Goal: Task Accomplishment & Management: Complete application form

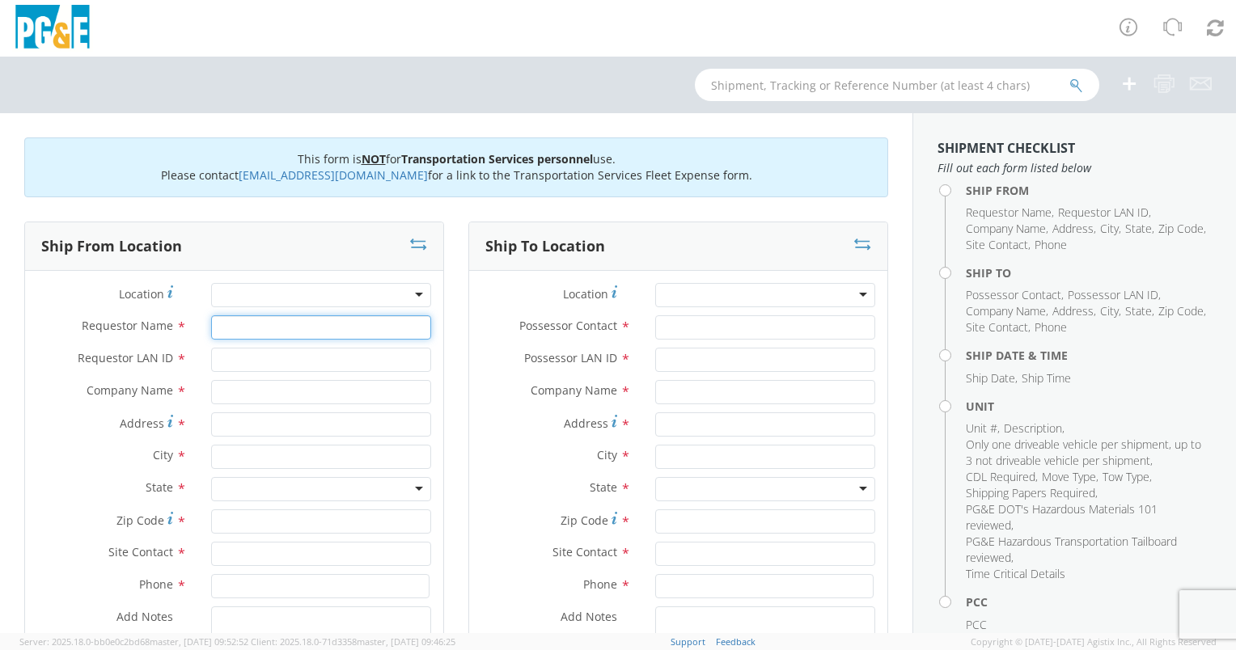
click at [264, 321] on input "Requestor Name *" at bounding box center [321, 327] width 220 height 24
type input "[PERSON_NAME]"
type input "KPL4"
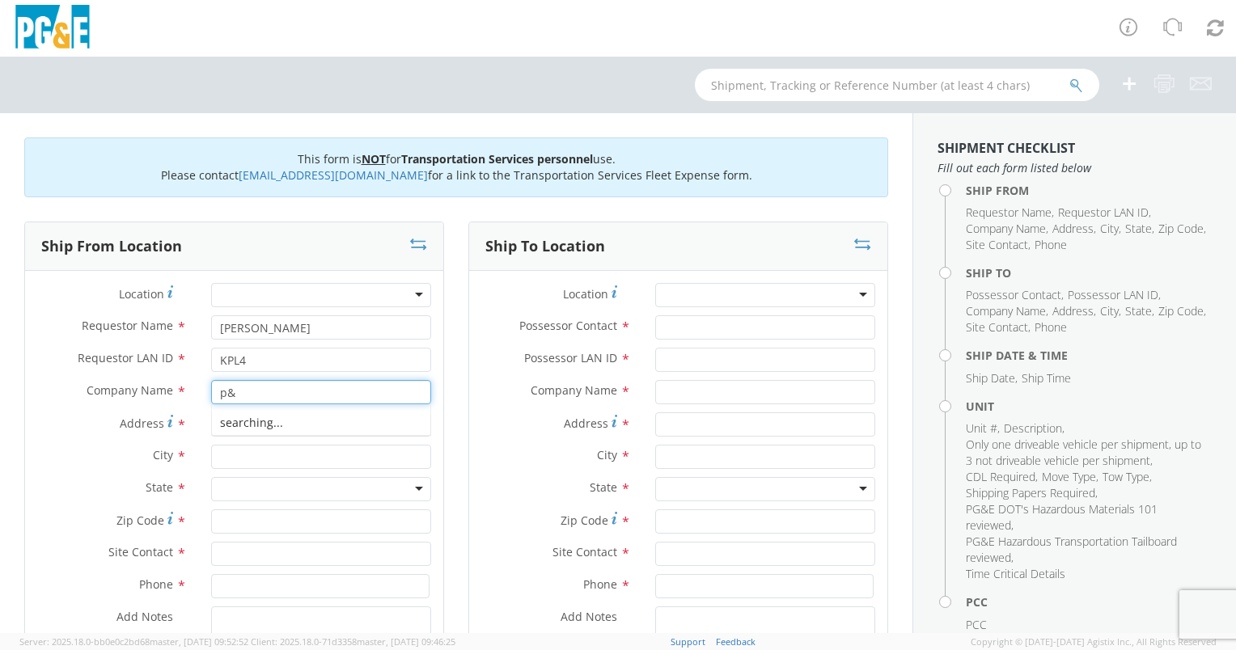
type input "p"
type input "O"
type input "PG&E"
type input "[PERSON_NAME] & RIVERLAKES DR"
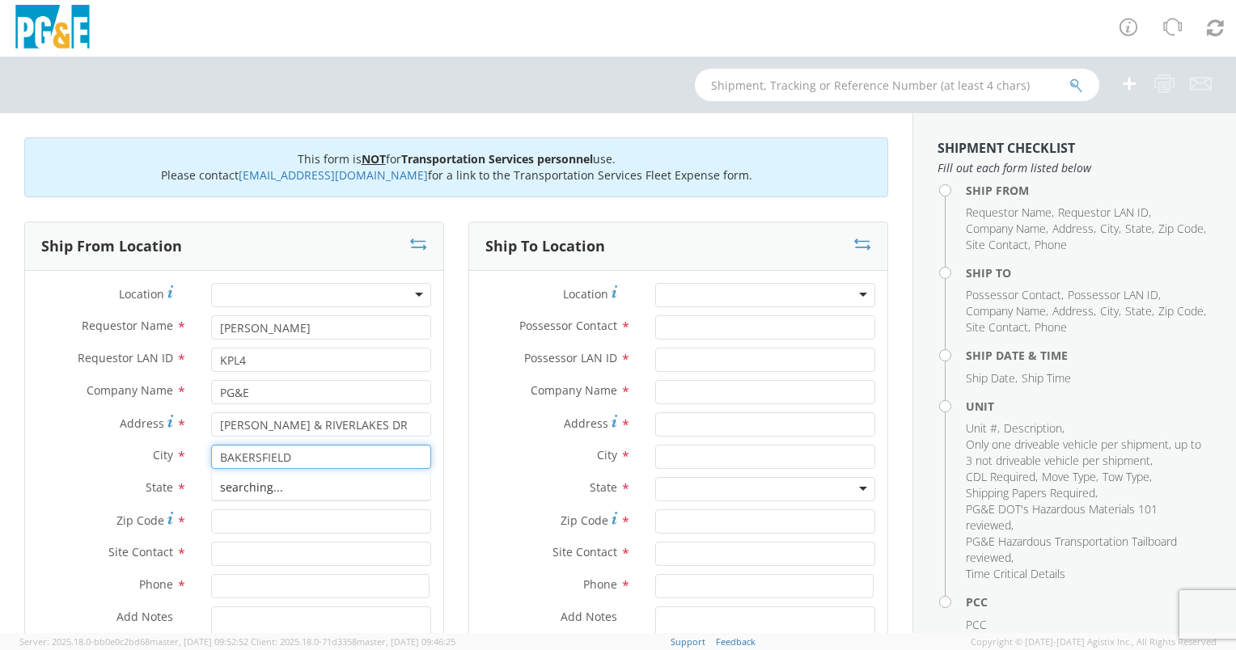
type input "BAKERSFIELD"
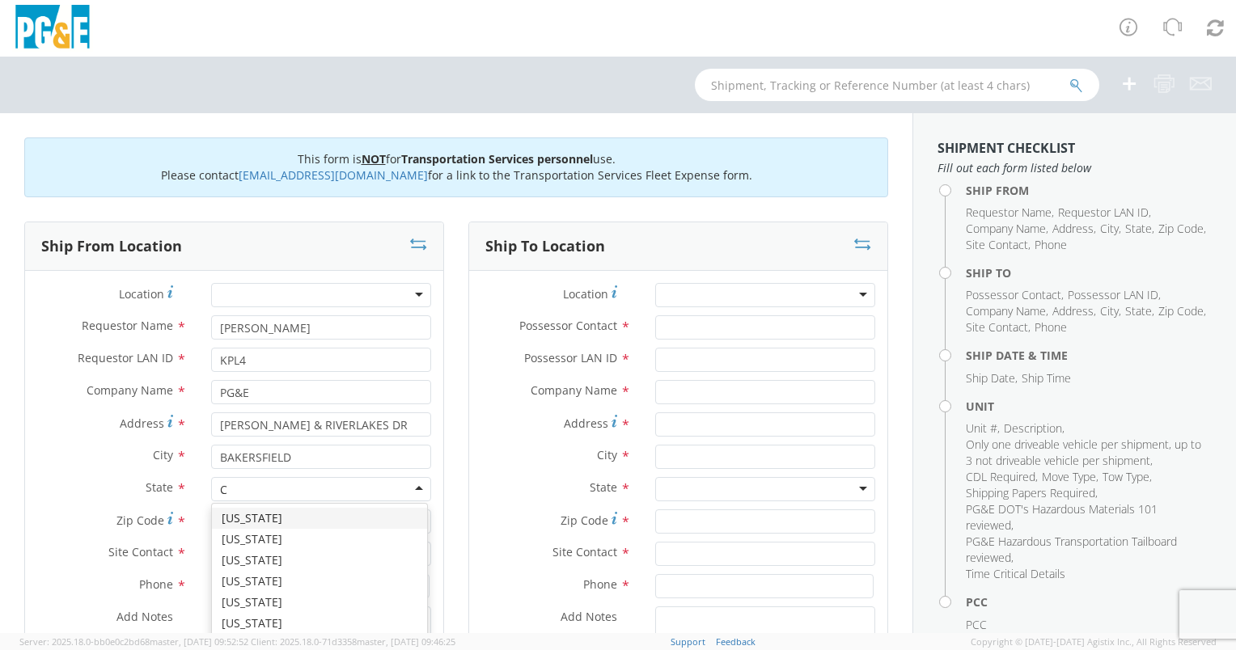
type input "CA"
click at [249, 522] on input "Zip Code *" at bounding box center [321, 521] width 220 height 24
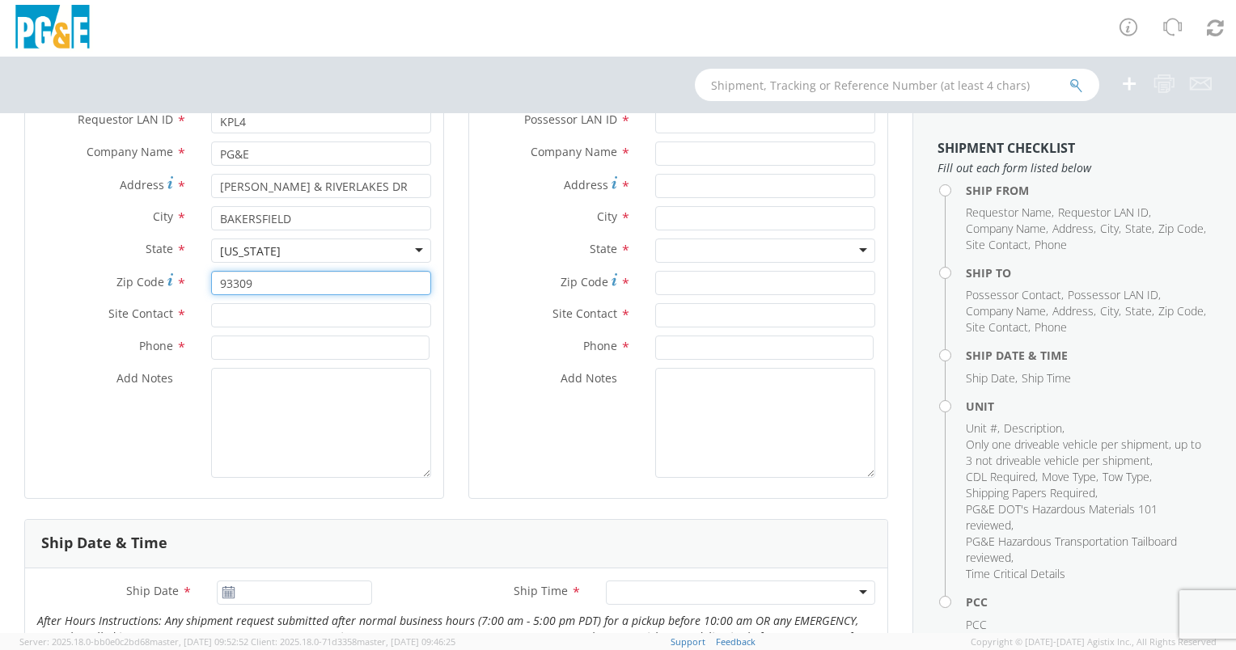
scroll to position [243, 0]
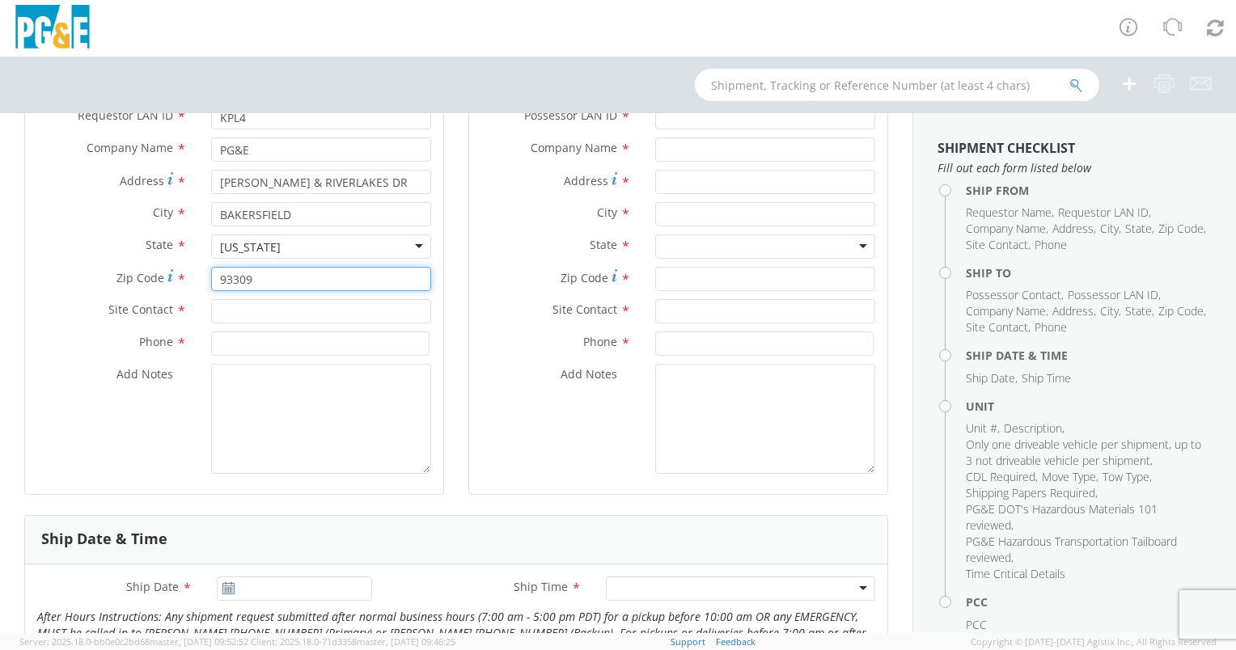
type input "93309"
click at [228, 311] on input "text" at bounding box center [321, 311] width 220 height 24
type input "[PERSON_NAME]"
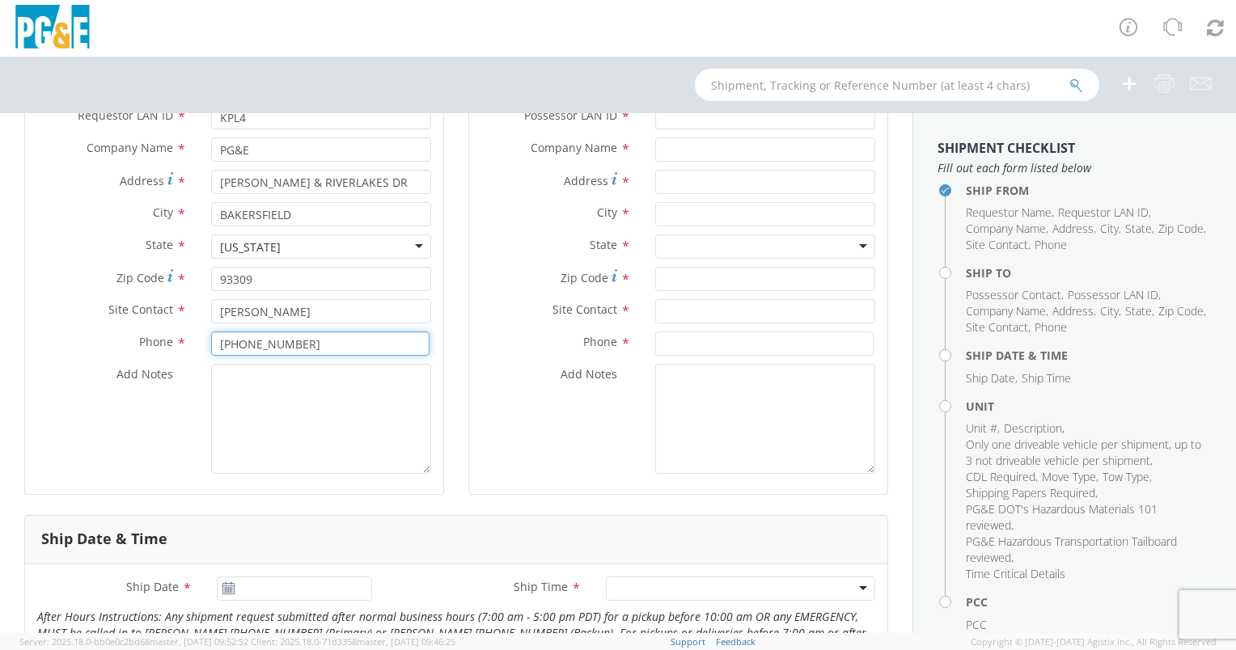
type input "[PHONE_NUMBER]"
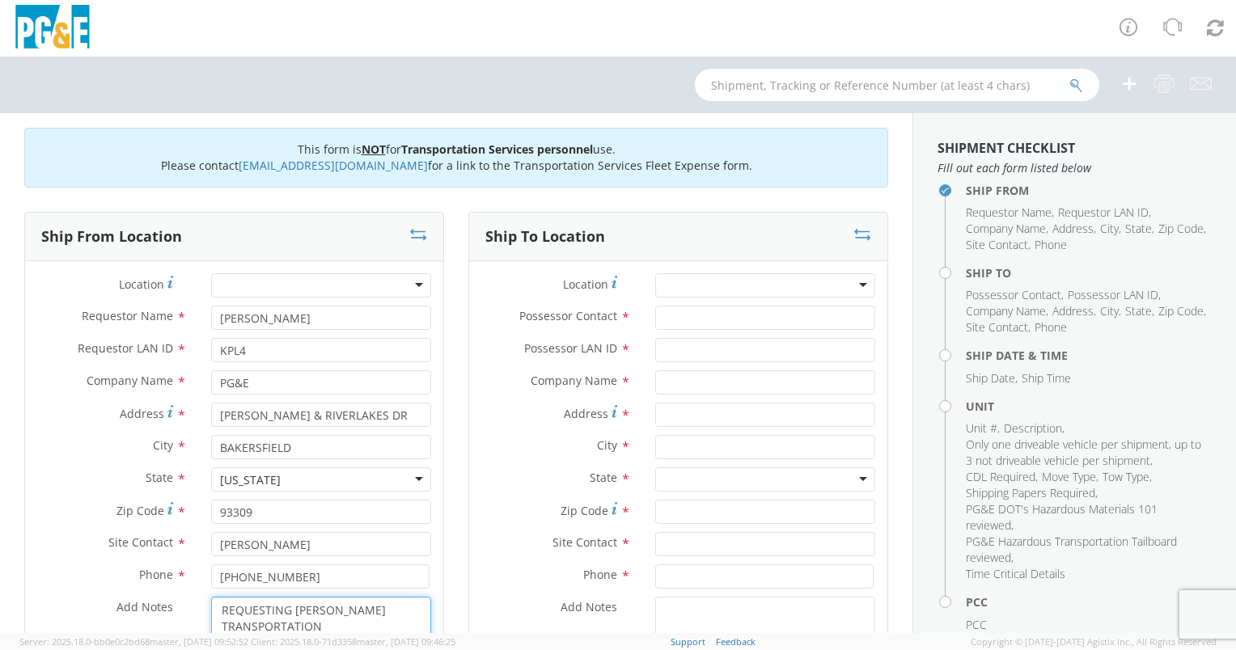
scroll to position [0, 0]
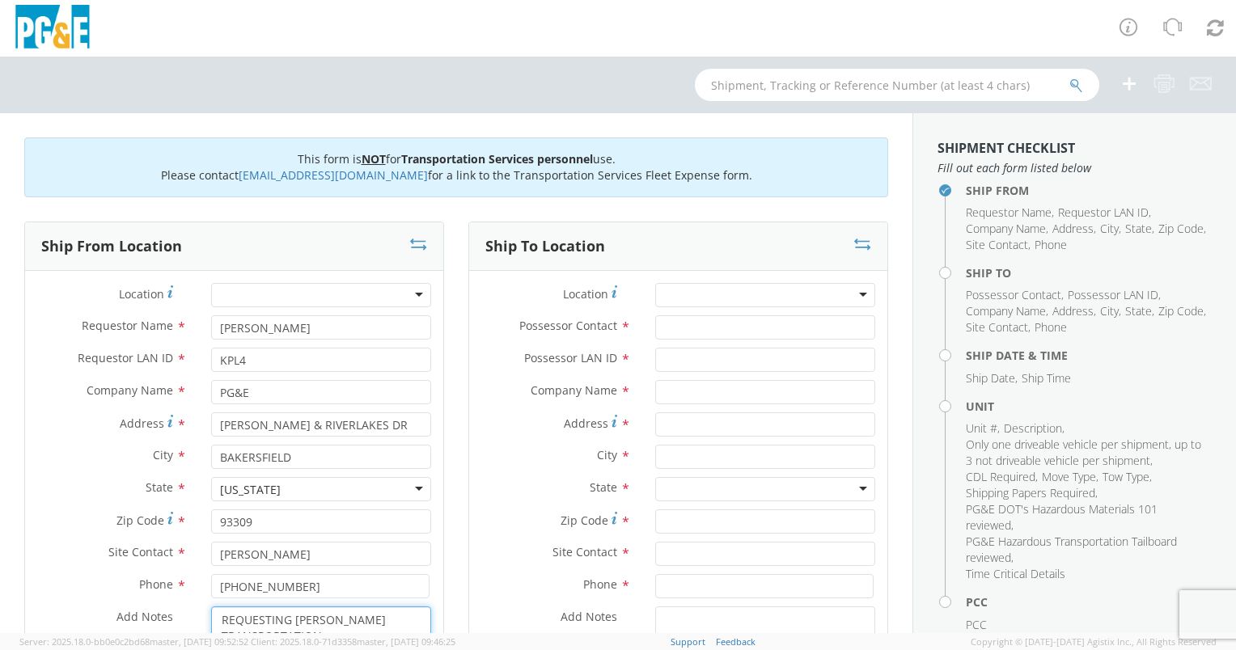
type textarea "REQUESTING [PERSON_NAME] TRANSPORTATION"
click at [698, 320] on input "Possessor Contact *" at bounding box center [765, 327] width 220 height 24
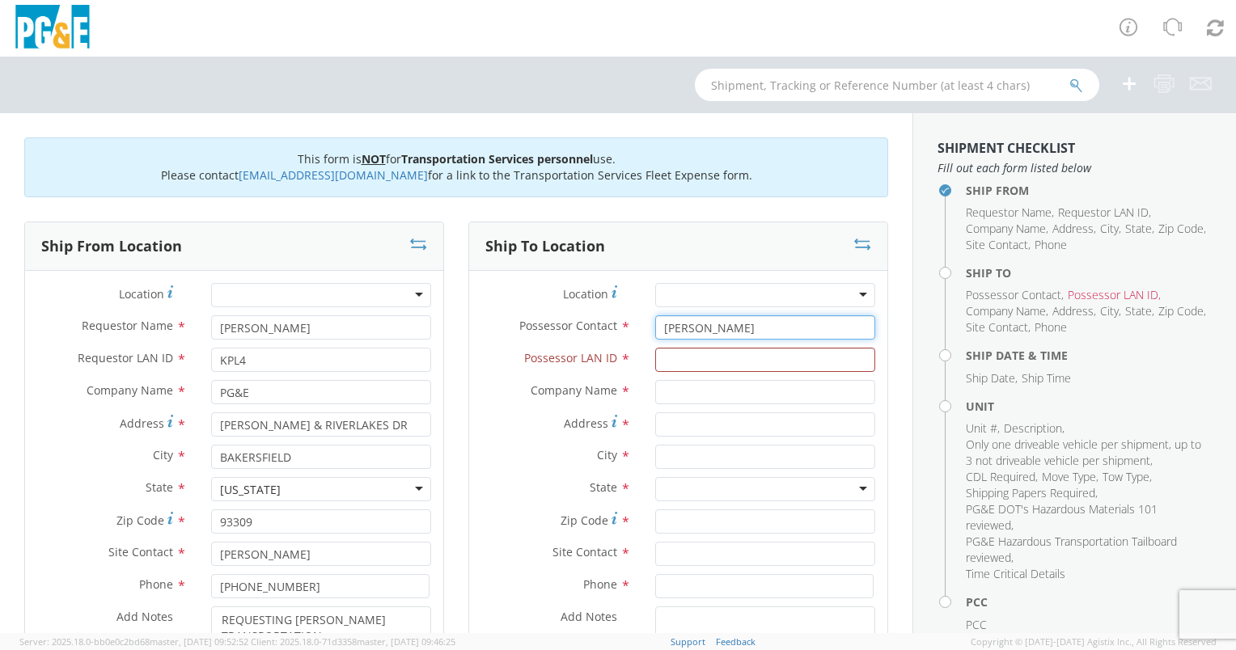
type input "[PERSON_NAME]"
type input "AJMV"
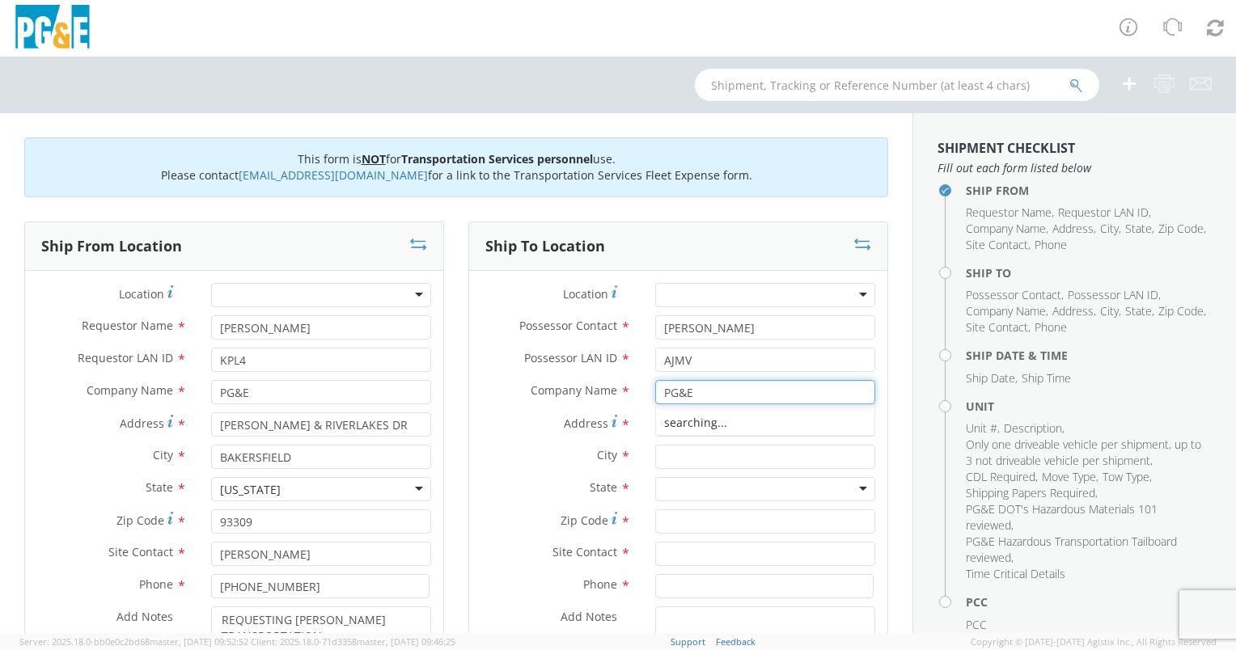
type input "PG&E"
type input "[STREET_ADDRESS]"
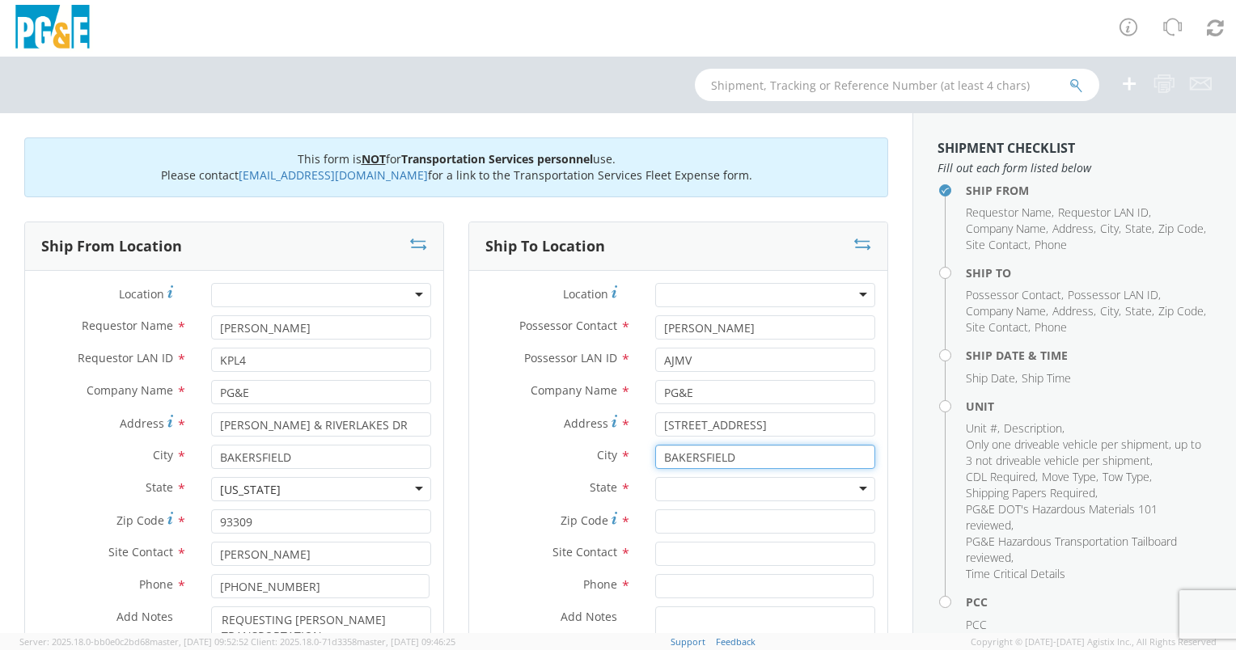
type input "BAKERSFIELD"
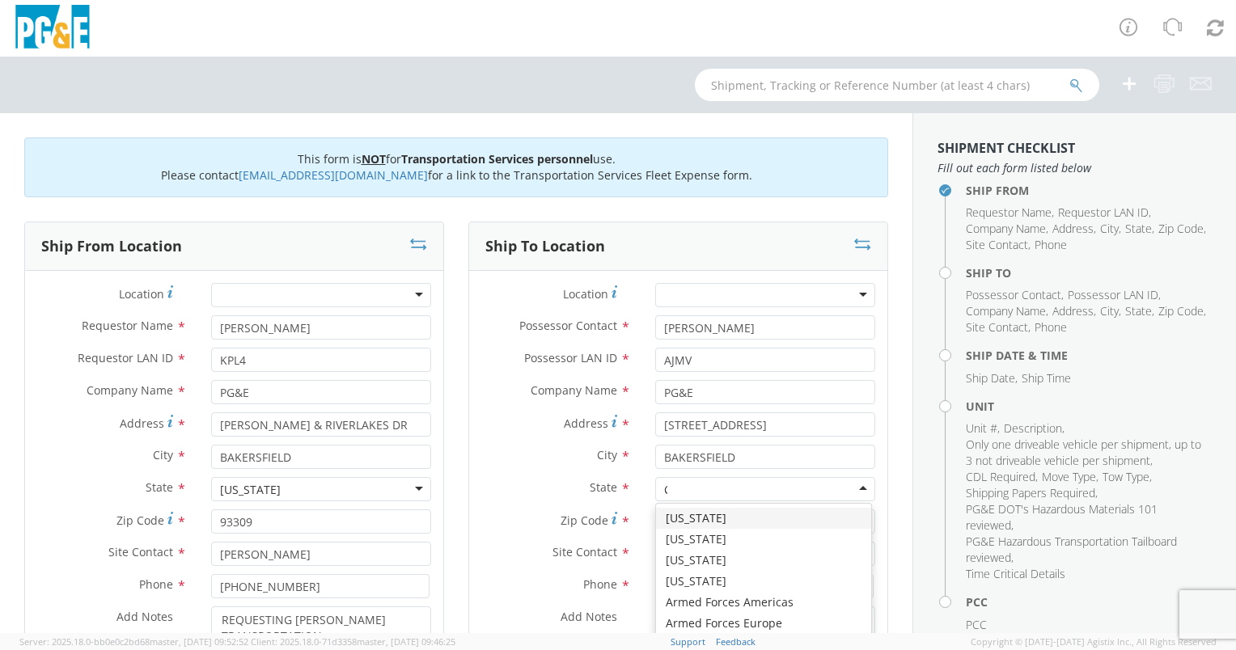
type input "CA"
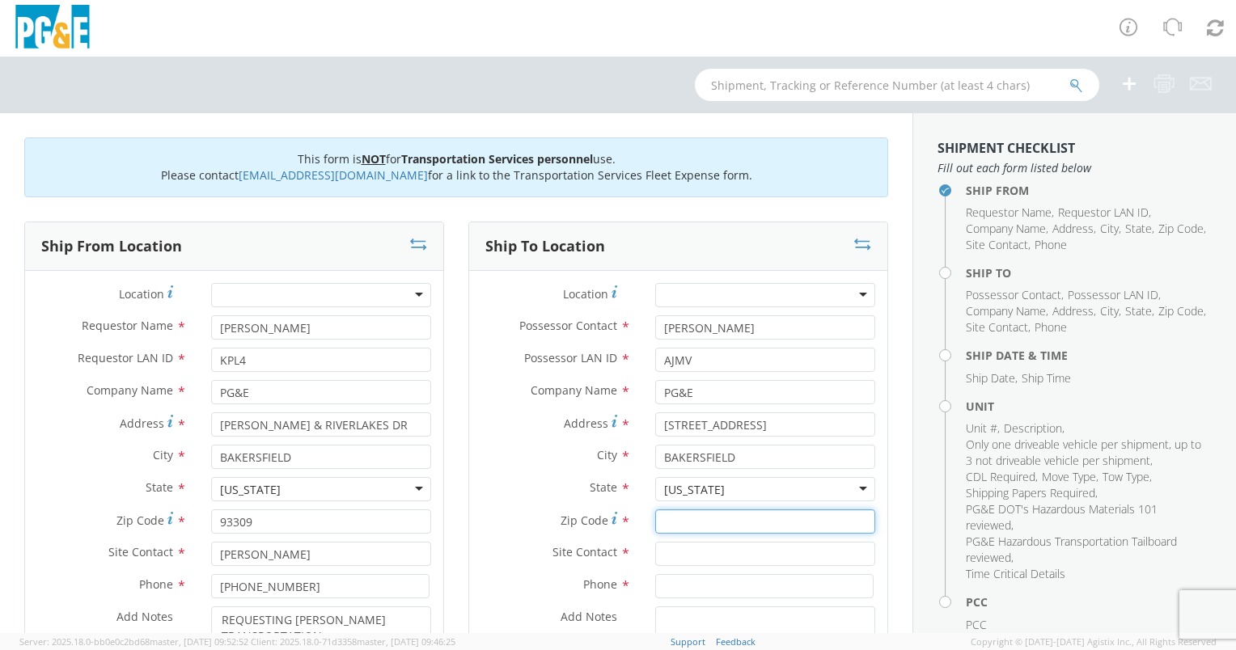
click at [677, 517] on input "Zip Code *" at bounding box center [765, 521] width 220 height 24
type input "93309"
type input "[PERSON_NAME]"
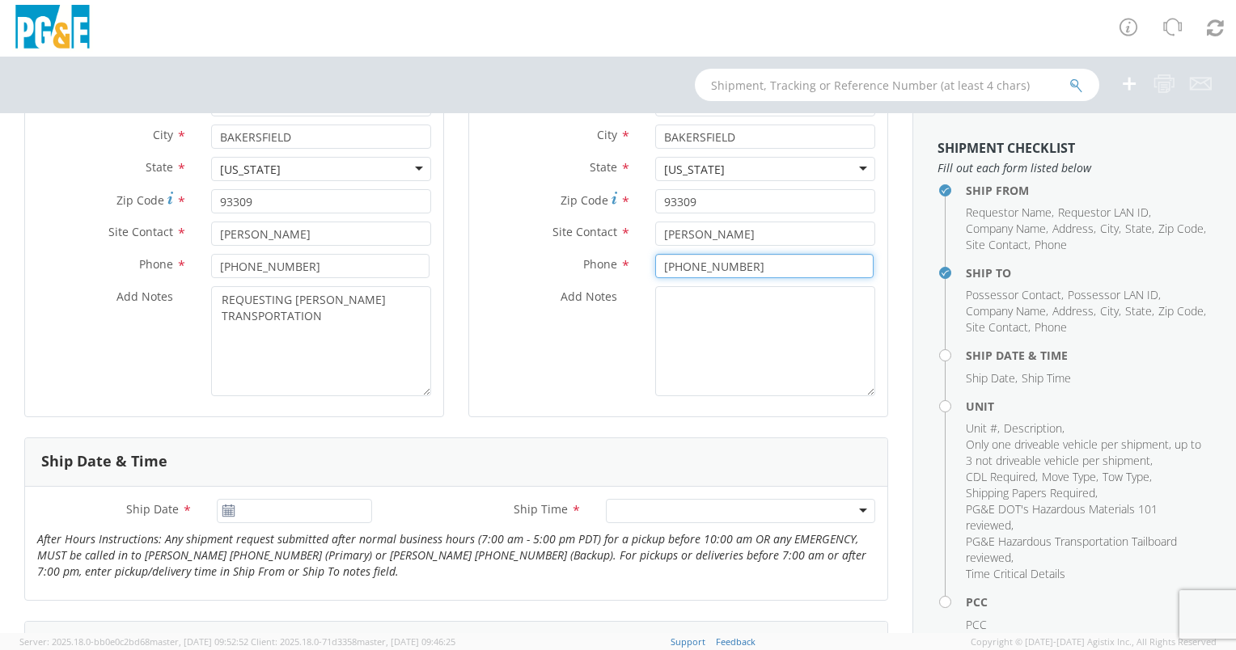
scroll to position [323, 0]
type input "[PHONE_NUMBER]"
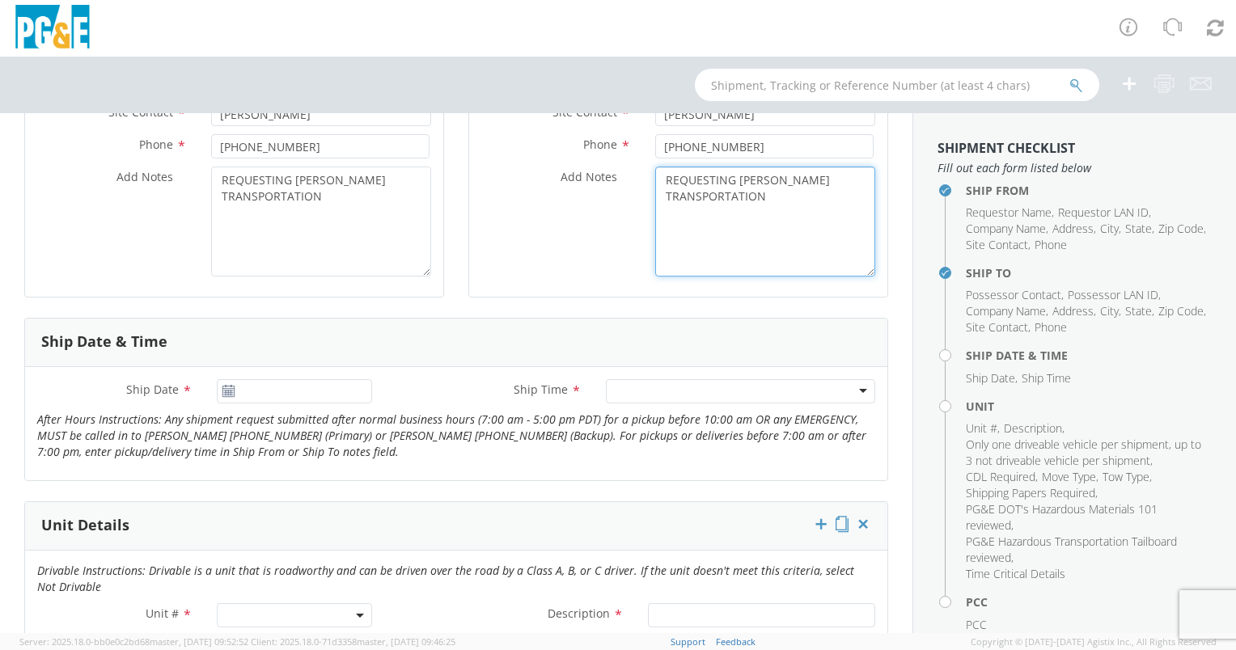
scroll to position [647, 0]
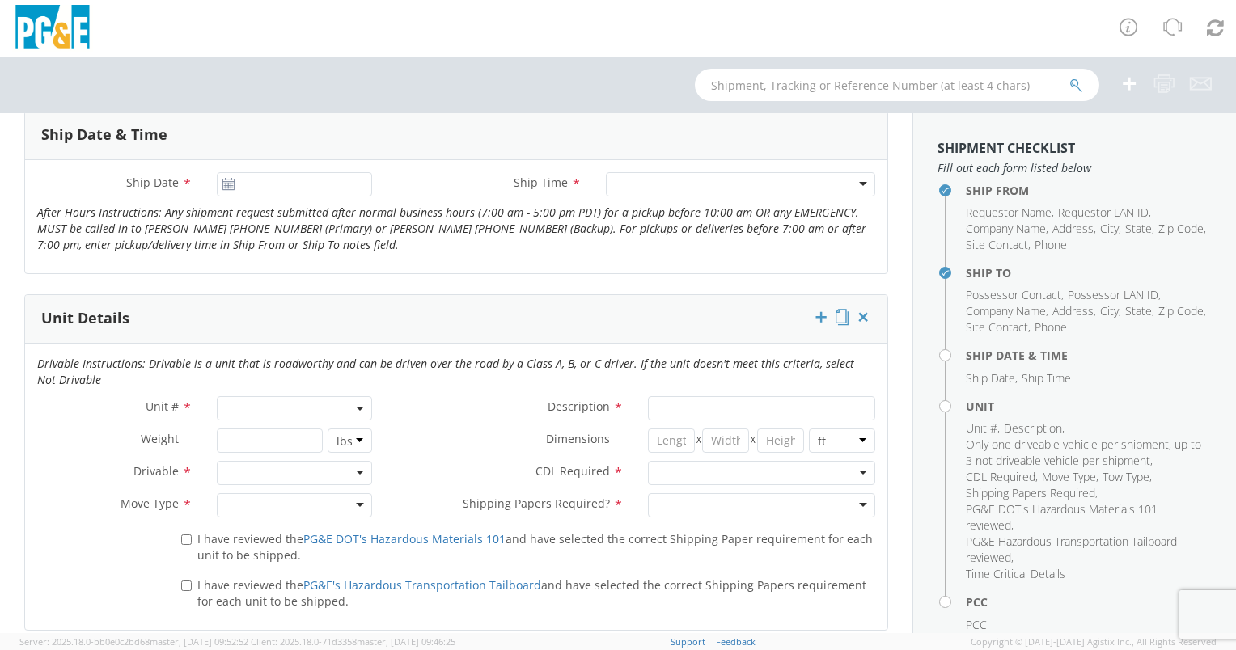
type textarea "REQUESTING [PERSON_NAME] TRANSPORTATION"
click at [263, 189] on input "[DATE]" at bounding box center [294, 184] width 155 height 24
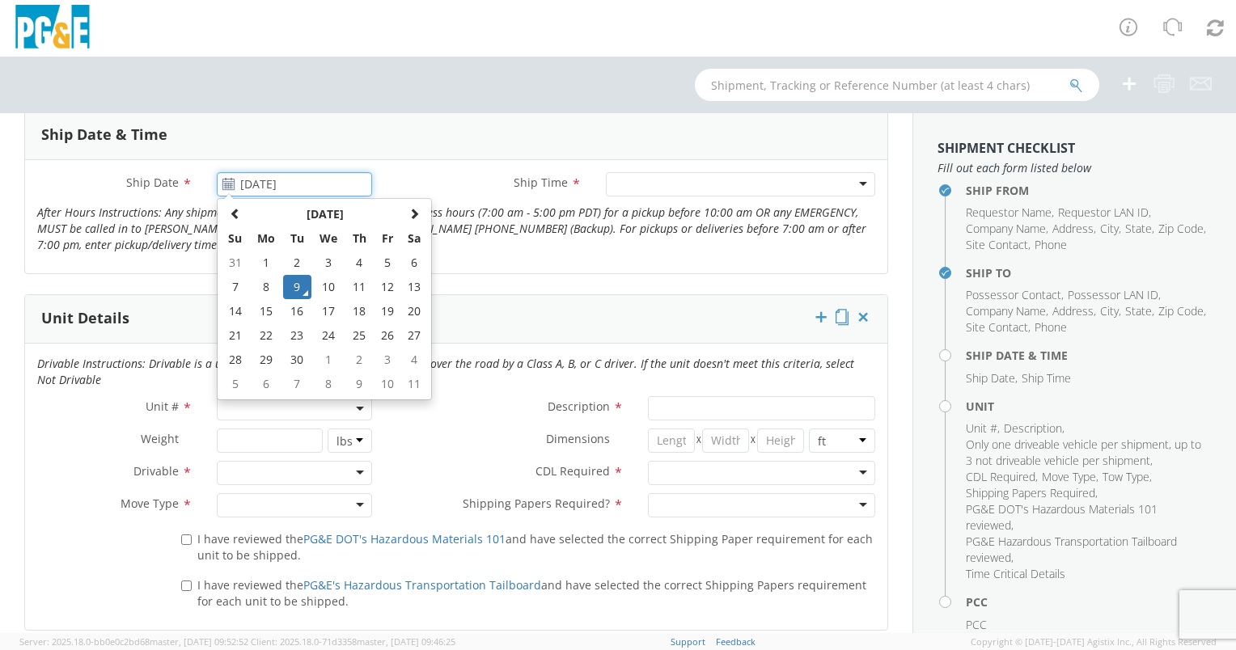
click at [317, 284] on td "10" at bounding box center [328, 287] width 34 height 24
type input "[DATE]"
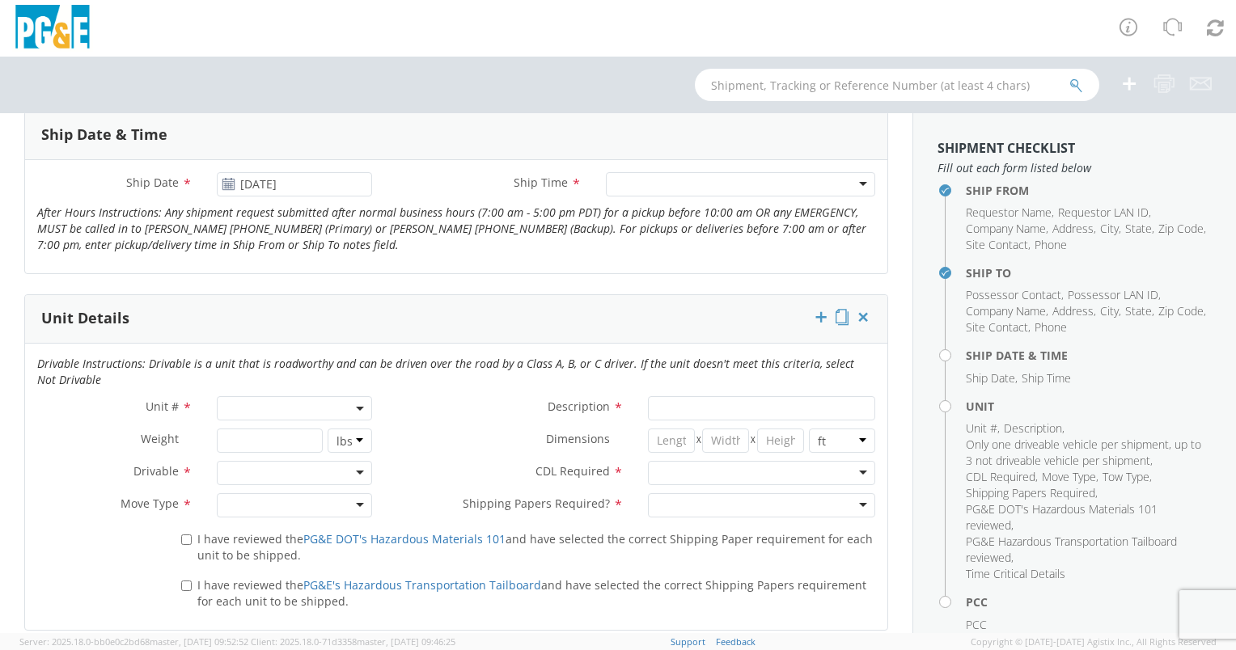
click at [714, 170] on div "Ship Date * [DATE] Ship Time * Any Time 7:00 am - 10:00 am 10:00 am - 1:00 pm 1…" at bounding box center [456, 216] width 862 height 113
click at [703, 188] on div at bounding box center [740, 184] width 269 height 24
click at [279, 397] on span at bounding box center [294, 408] width 155 height 24
click at [267, 420] on span at bounding box center [293, 435] width 151 height 31
click at [264, 429] on input "search" at bounding box center [293, 435] width 145 height 24
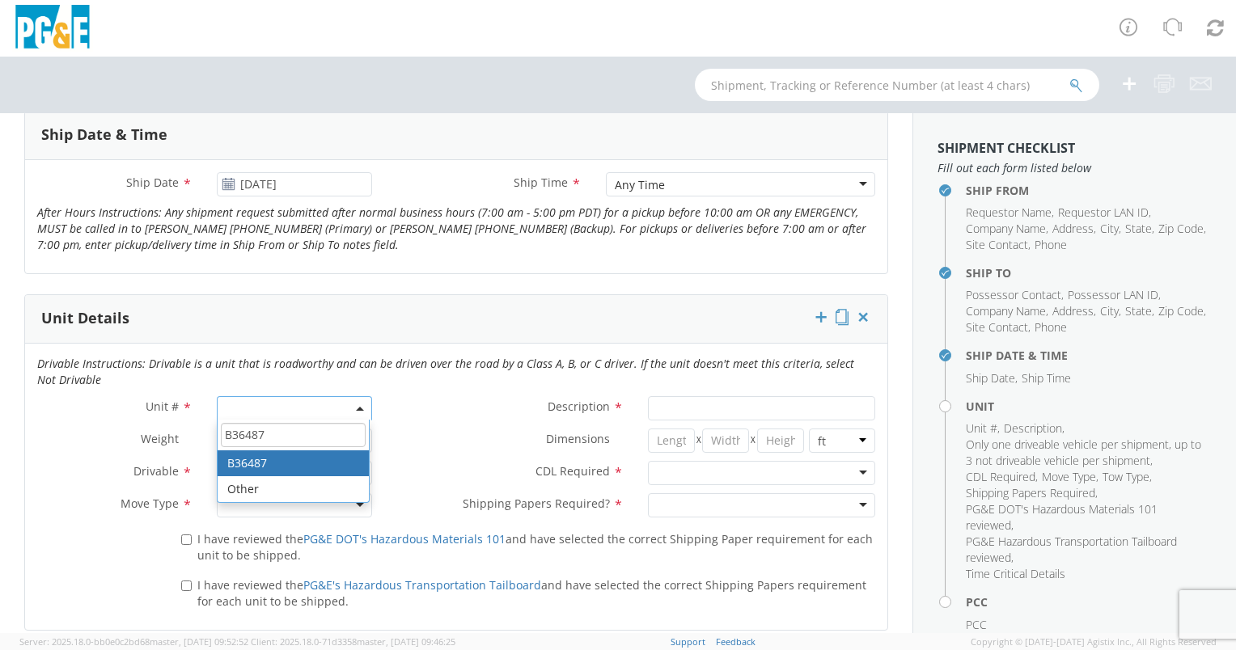
type input "B36487"
type input "EXCAVATOR; BACKHOE: 45001 >"
select select "B36487"
select select "? string: ?"
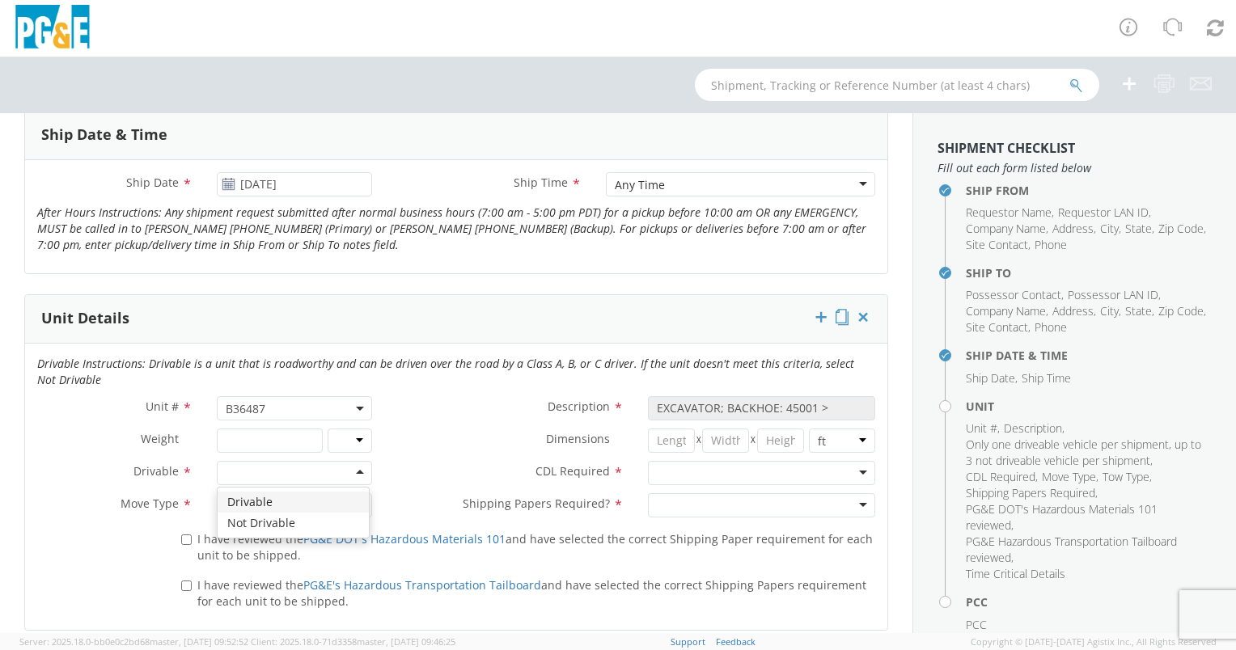
click at [239, 467] on div at bounding box center [294, 473] width 155 height 24
click at [252, 507] on div at bounding box center [294, 505] width 155 height 24
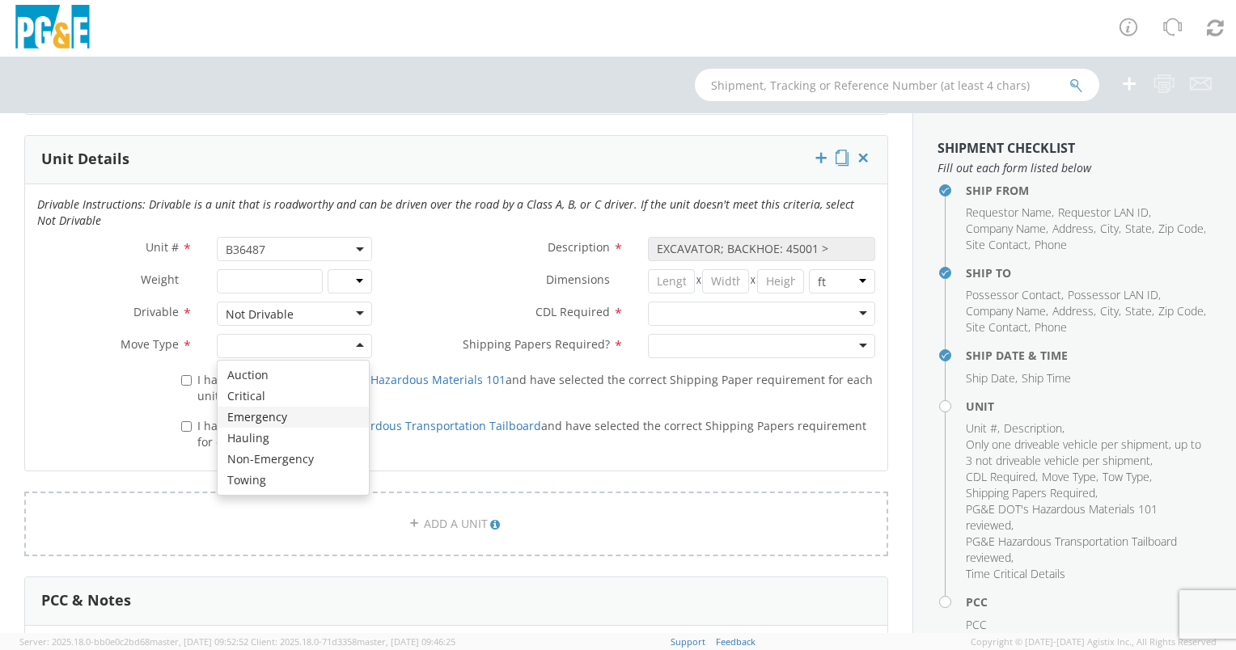
scroll to position [809, 0]
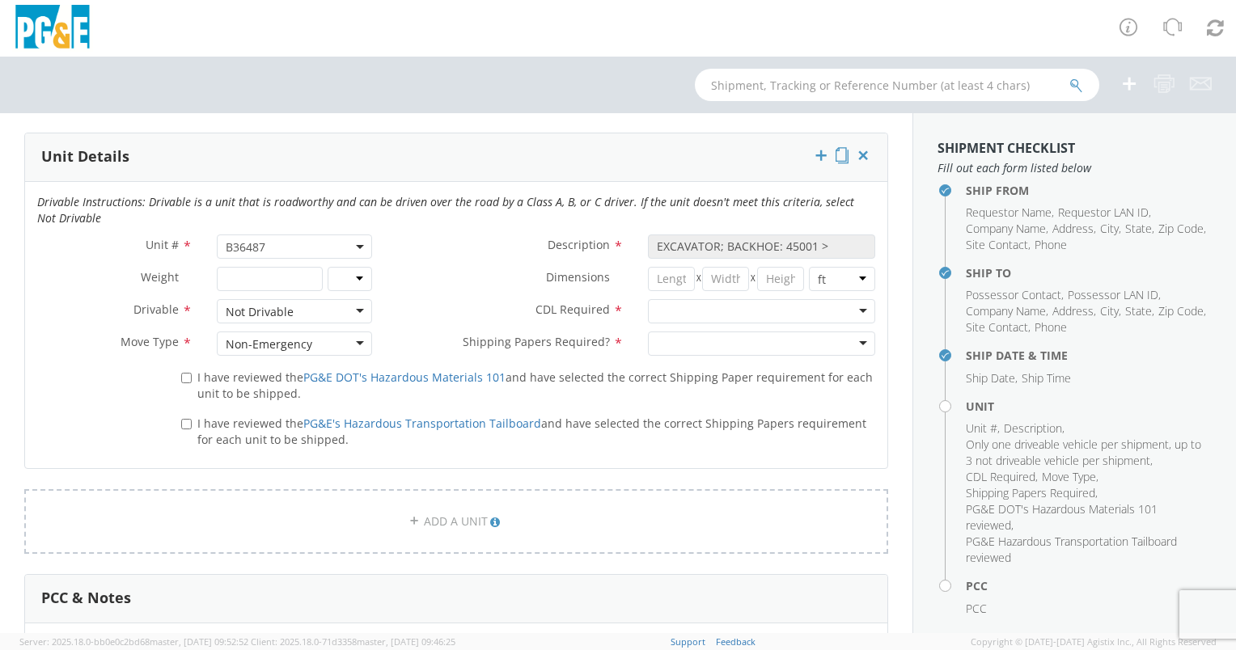
click at [689, 305] on div at bounding box center [761, 311] width 227 height 24
click at [666, 346] on div at bounding box center [761, 344] width 227 height 24
click at [181, 374] on input "I have reviewed the PG&E DOT's Hazardous Materials 101 and have selected the co…" at bounding box center [186, 378] width 11 height 11
checkbox input "true"
click at [183, 421] on input "I have reviewed the PG&E's Hazardous Transportation Tailboard and have selected…" at bounding box center [186, 424] width 11 height 11
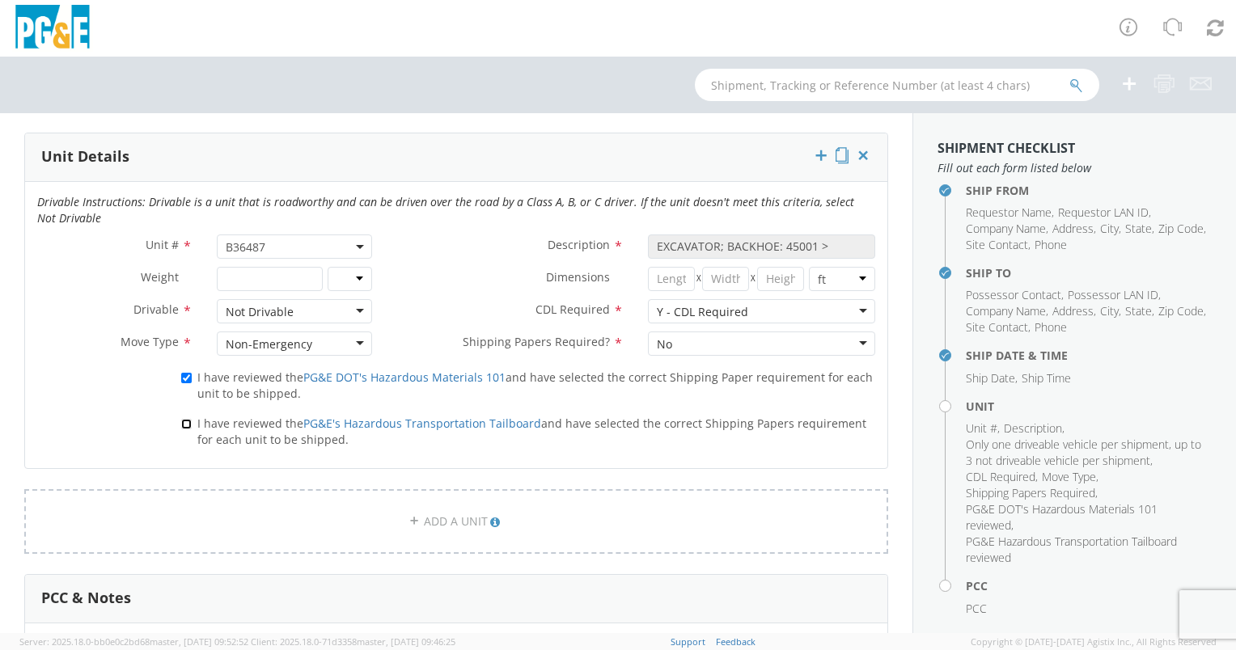
checkbox input "true"
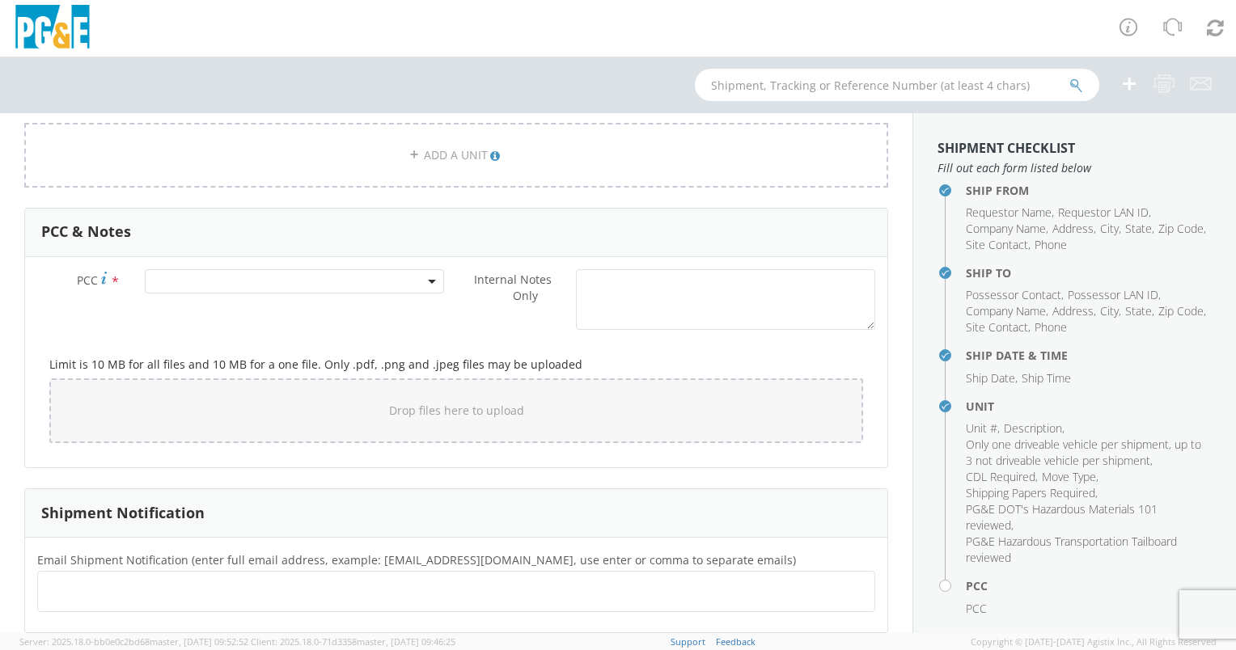
scroll to position [1213, 0]
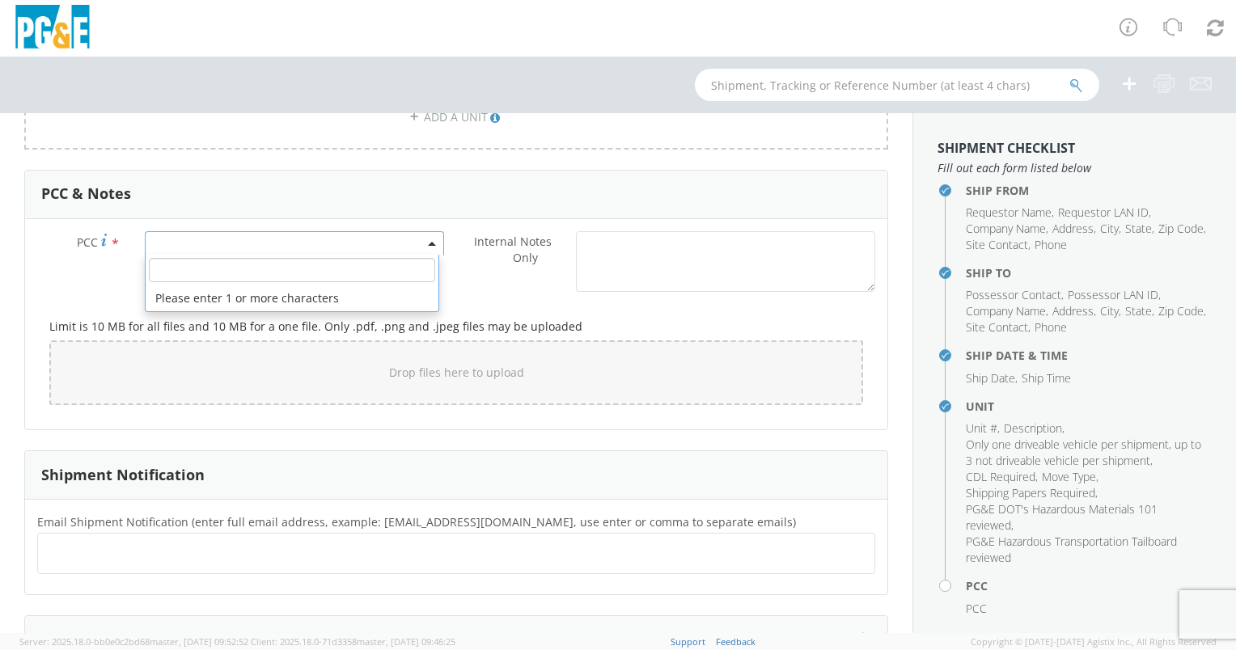
click at [216, 248] on span at bounding box center [294, 243] width 299 height 24
click at [211, 264] on input "number" at bounding box center [292, 270] width 286 height 24
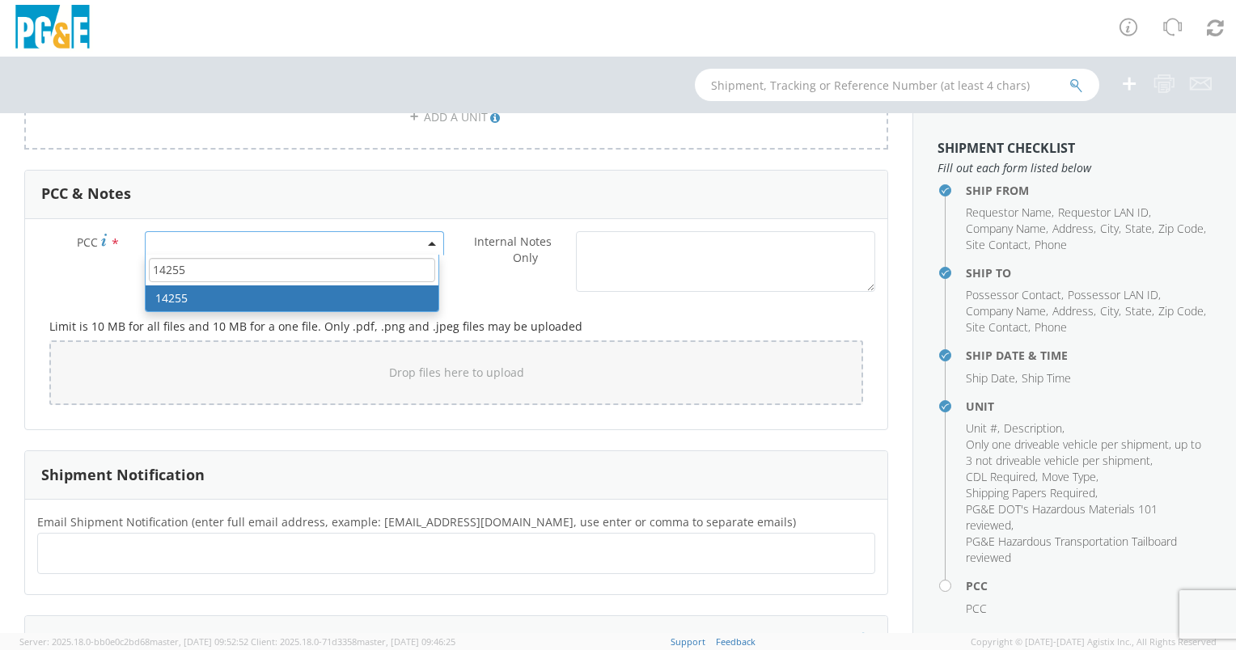
type input "14255"
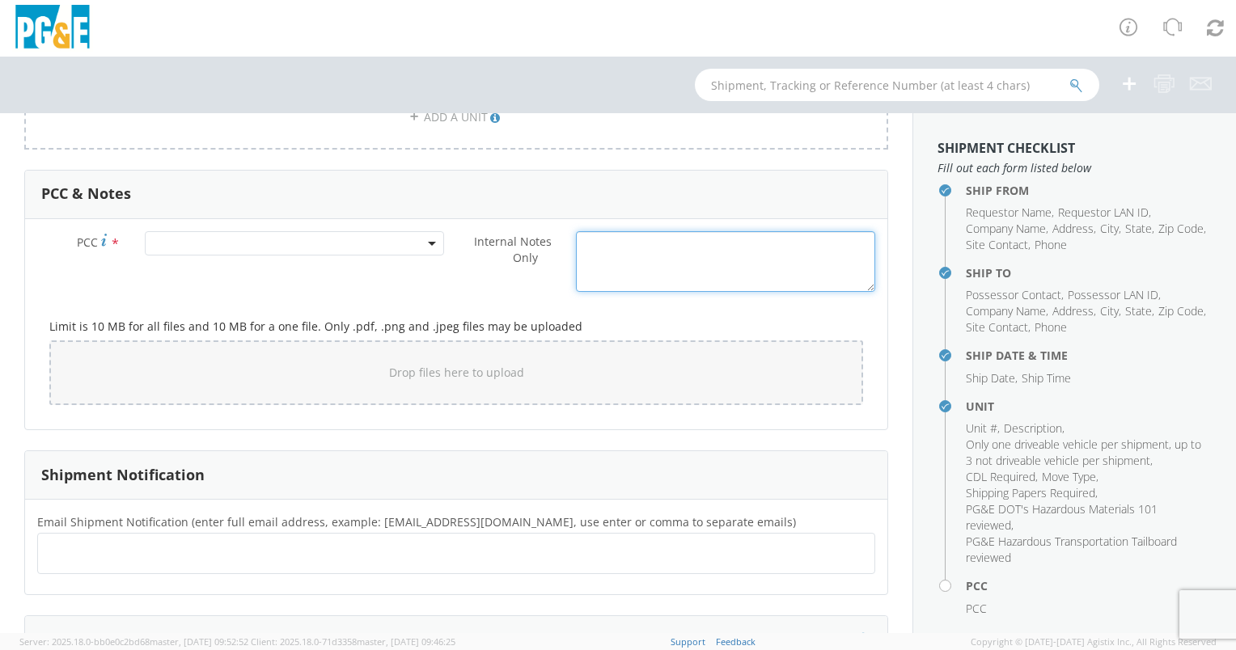
click at [690, 265] on textarea "Internal Notes Only *" at bounding box center [725, 261] width 299 height 61
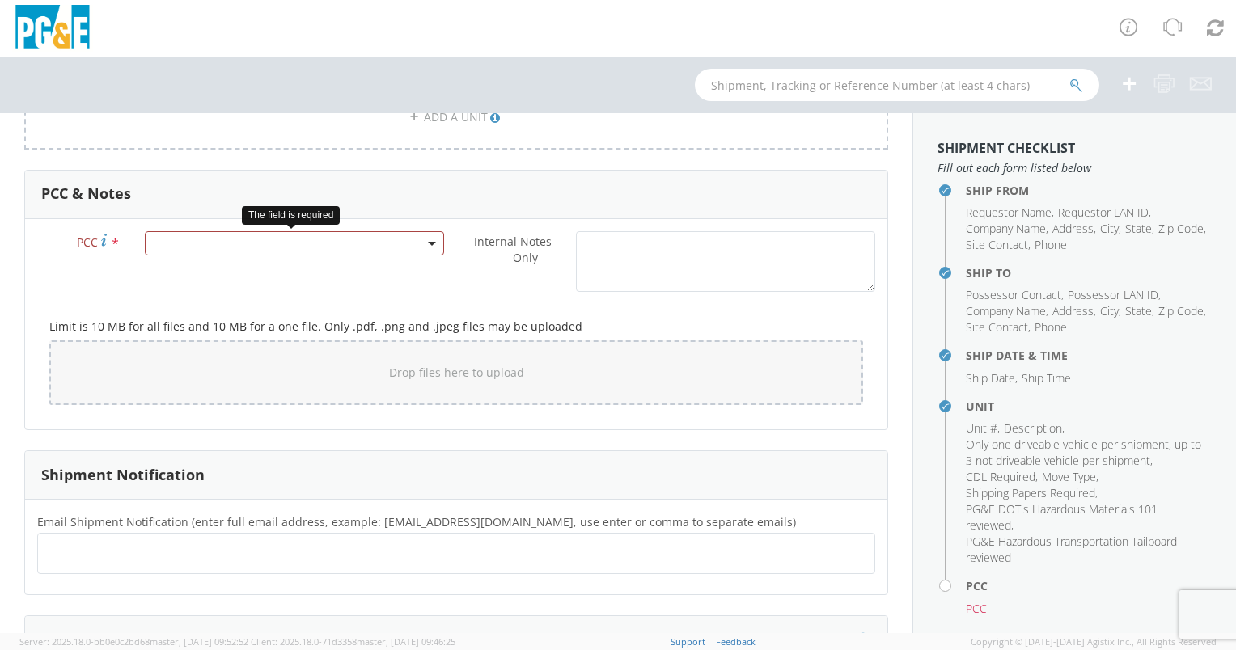
click at [191, 237] on span at bounding box center [294, 243] width 299 height 24
click at [186, 265] on input "number" at bounding box center [292, 270] width 286 height 24
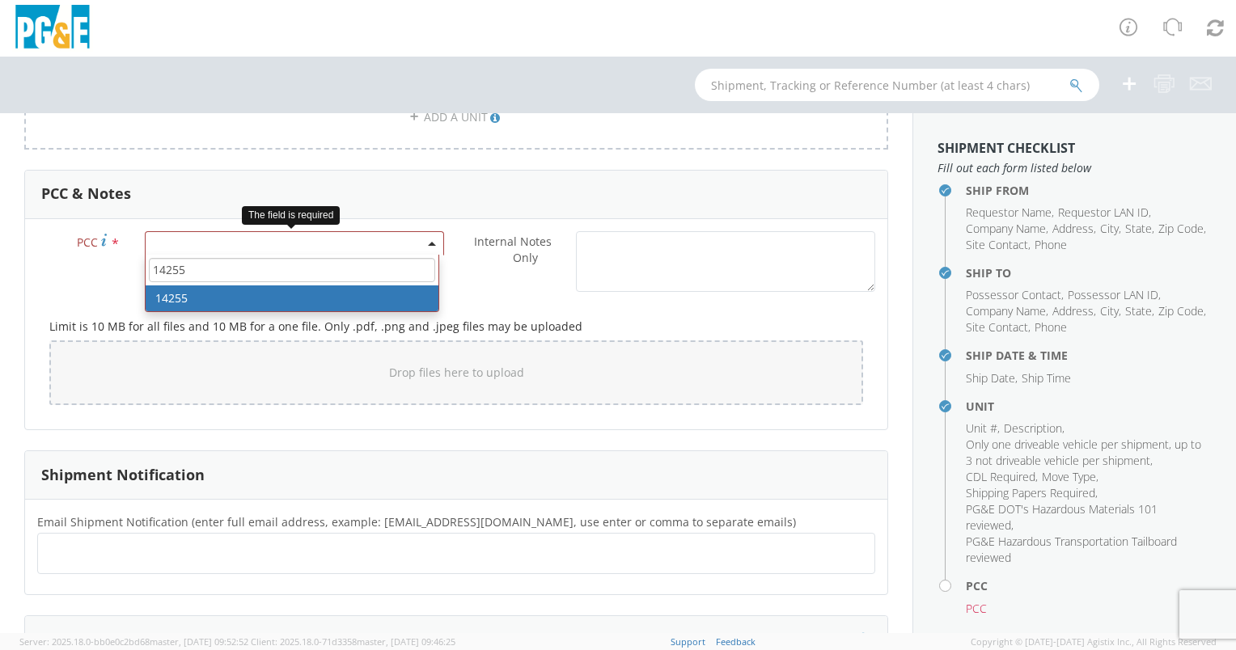
type input "14255"
select select "14255"
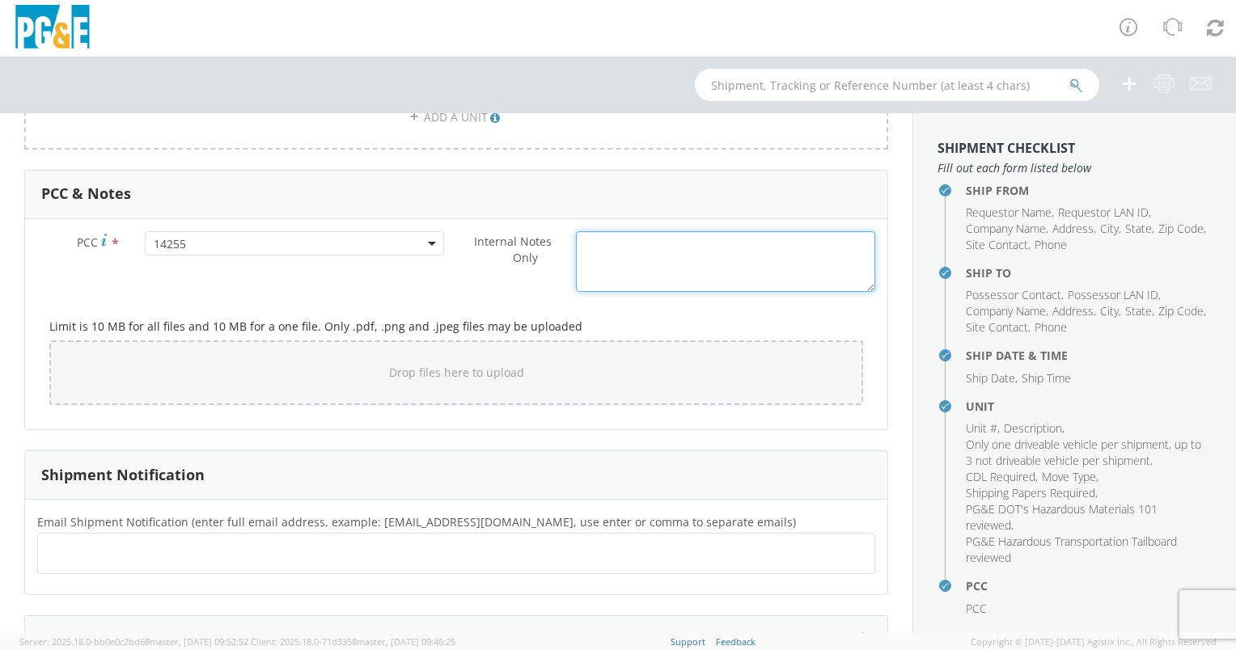
click at [692, 256] on textarea "Internal Notes Only *" at bounding box center [725, 261] width 299 height 61
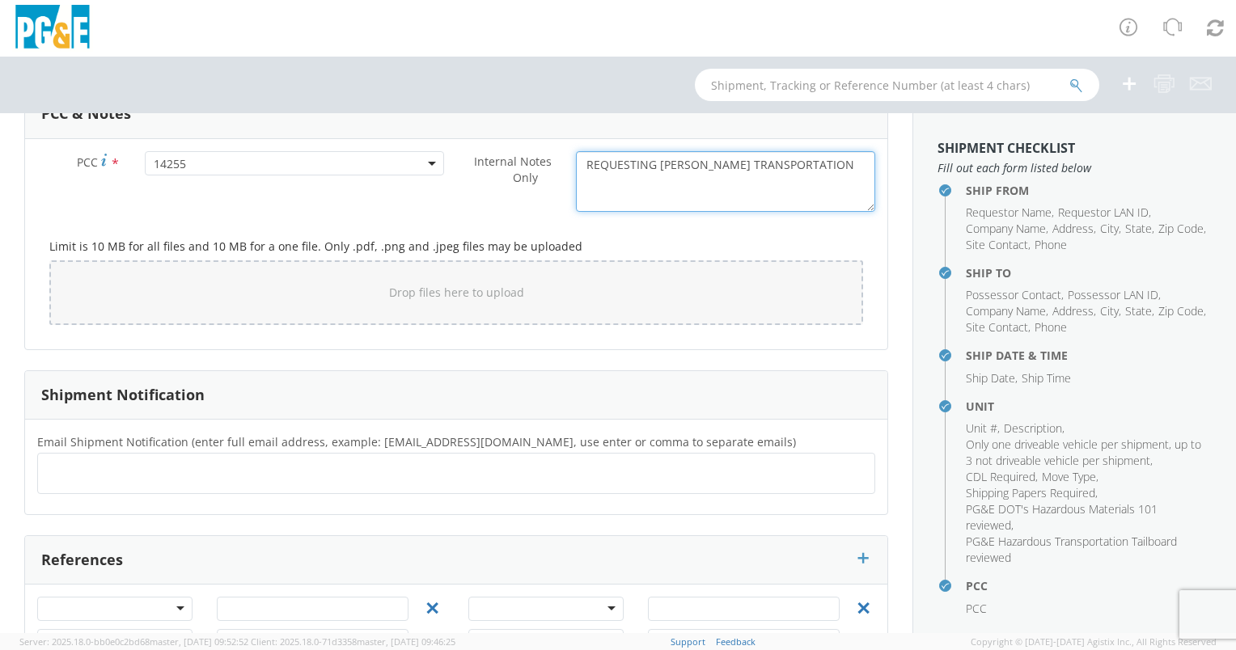
scroll to position [1350, 0]
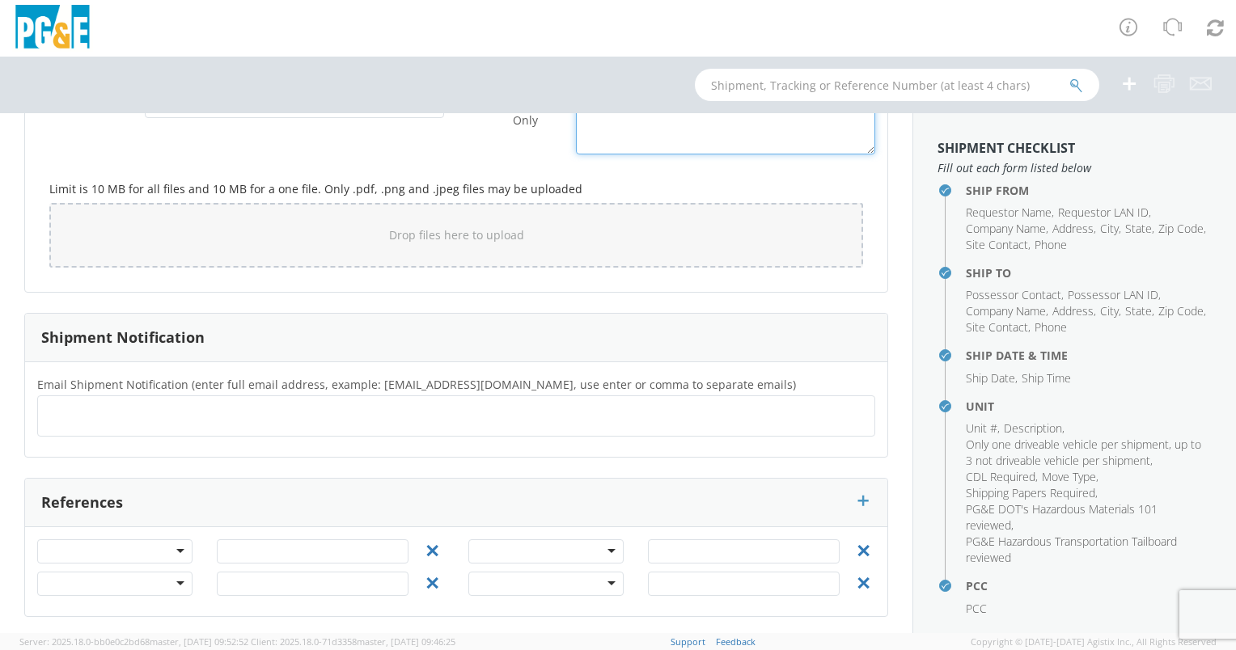
type textarea "REQUESTING [PERSON_NAME] TRANSPORTATION"
click at [109, 404] on ul at bounding box center [455, 416] width 823 height 27
type input "[EMAIL_ADDRESS][DOMAIN_NAME]"
type input "[EMAIL_ADDRESS]"
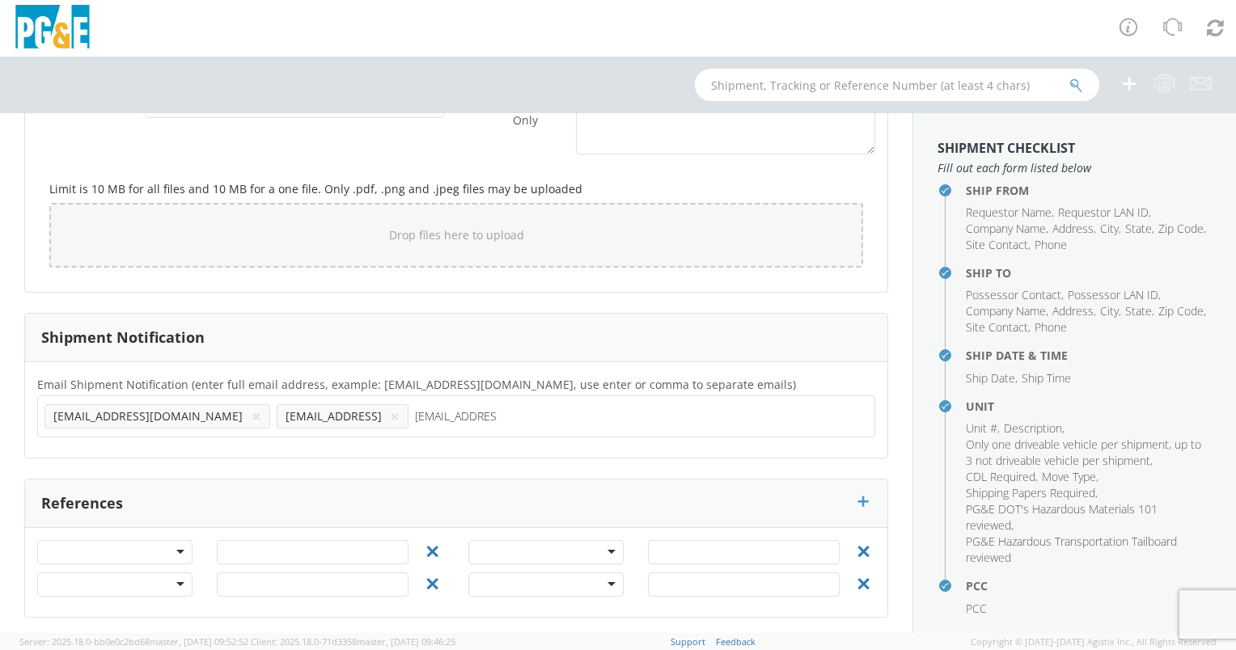
type input "[EMAIL_ADDRESS][DOMAIN_NAME]"
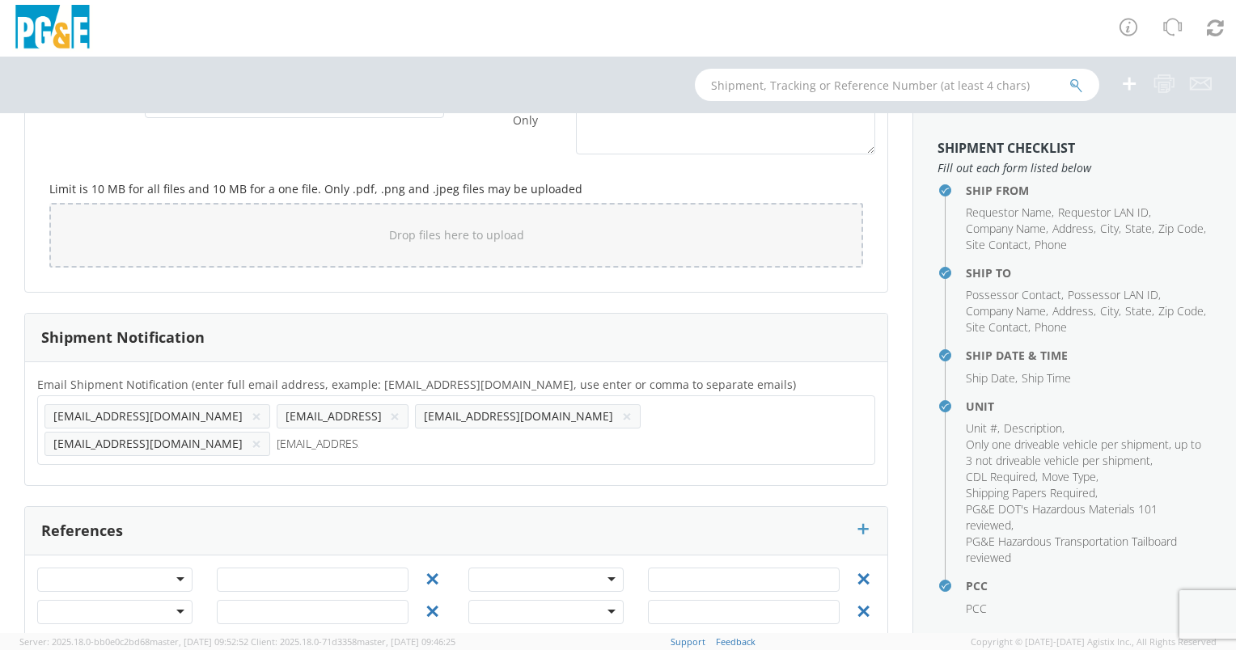
type input "[EMAIL_ADDRESS][DOMAIN_NAME]"
click at [96, 568] on div at bounding box center [114, 580] width 155 height 24
click at [236, 568] on input "text" at bounding box center [313, 580] width 192 height 24
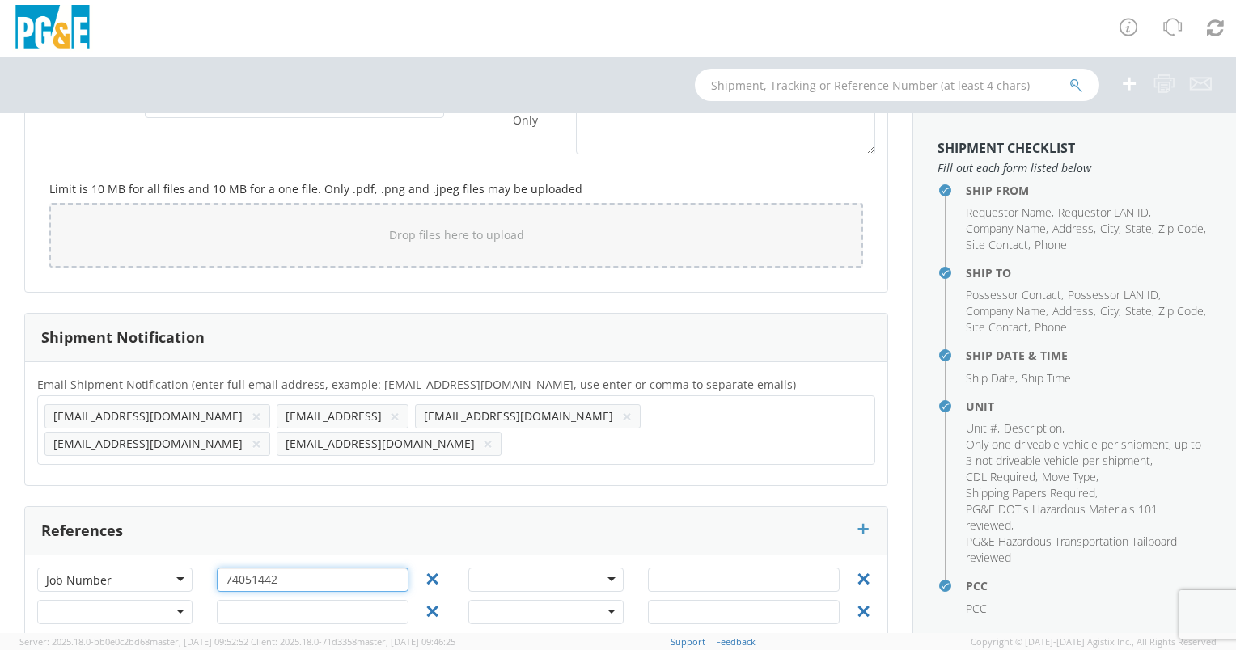
type input "74051442"
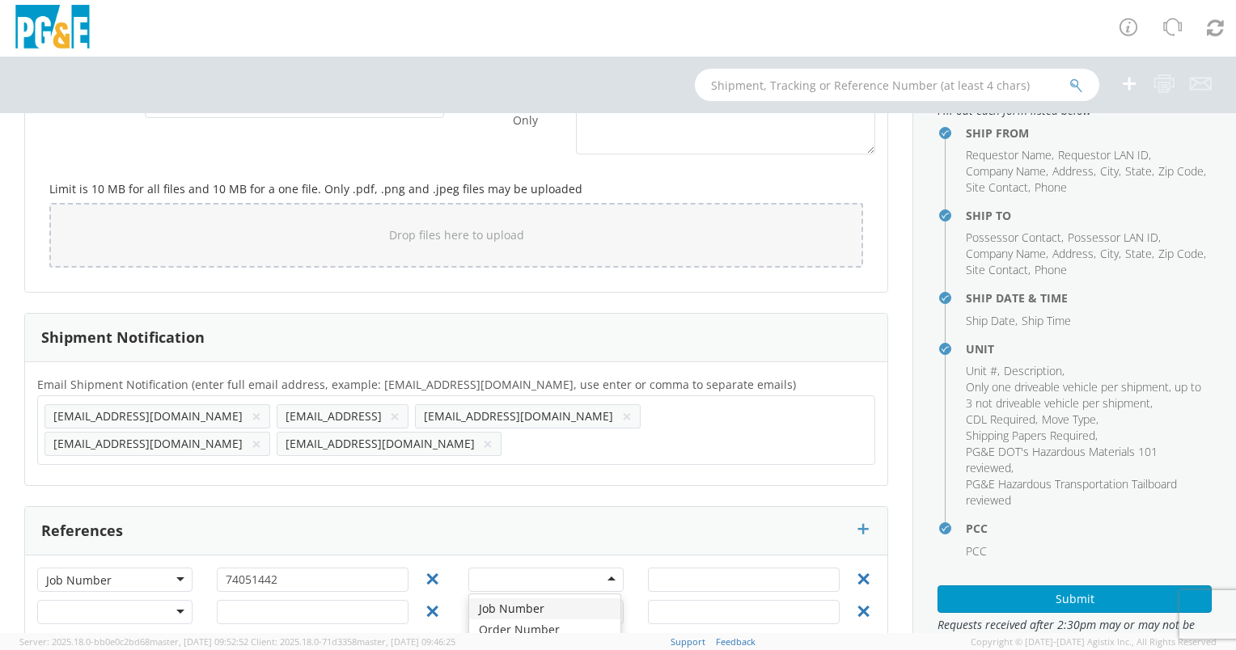
scroll to position [121, 0]
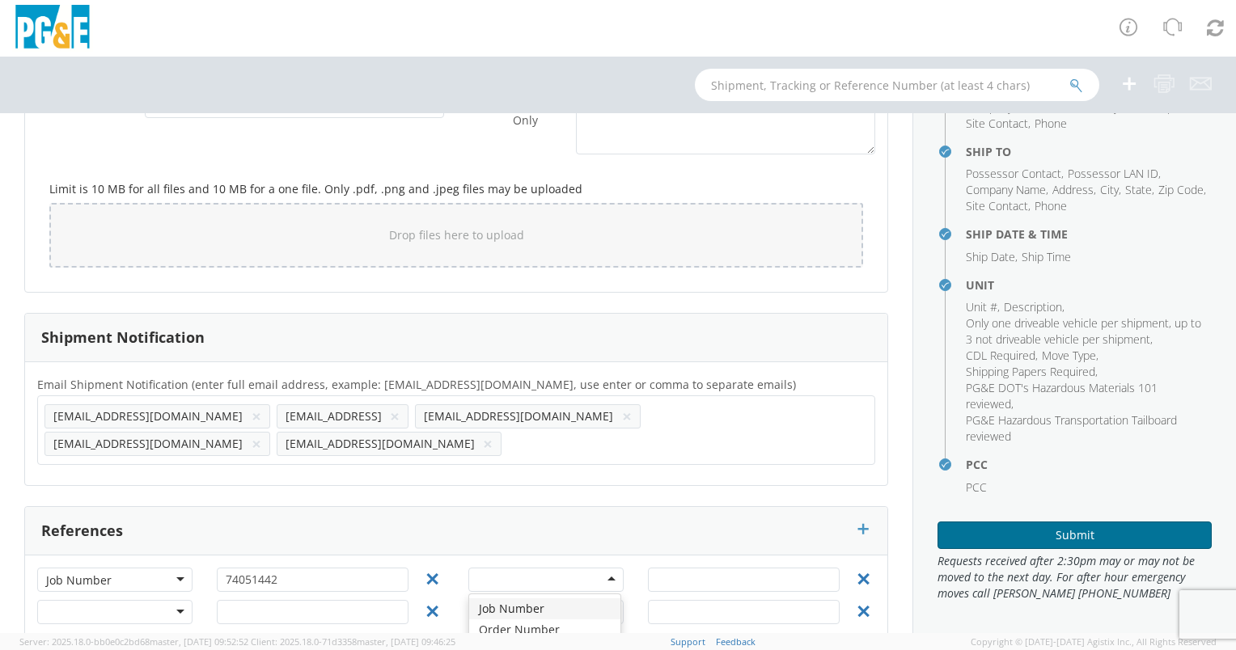
click at [1049, 535] on button "Submit" at bounding box center [1074, 535] width 274 height 27
